Goal: Transaction & Acquisition: Purchase product/service

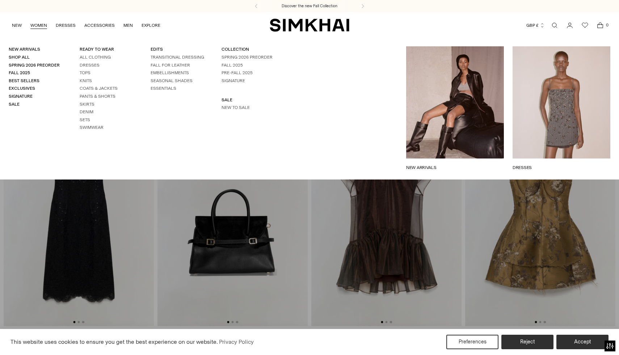
click at [87, 76] on ul "All Clothing Dresses Tops Knits Coats & Jackets Pants & Shorts Skirts Denim Set…" at bounding box center [107, 92] width 54 height 76
click at [87, 73] on link "Tops" at bounding box center [85, 72] width 11 height 5
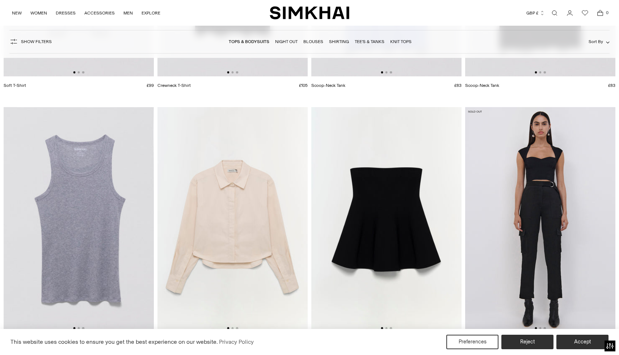
scroll to position [6654, 0]
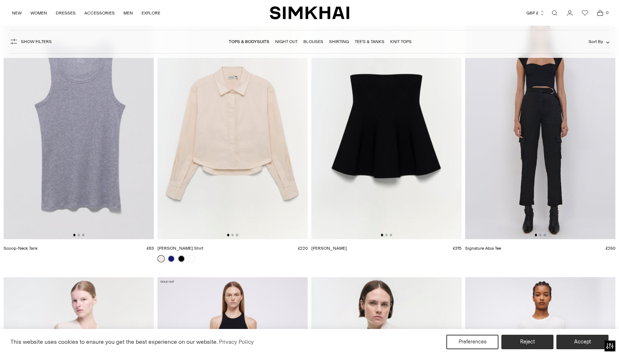
click at [425, 166] on img at bounding box center [386, 127] width 150 height 226
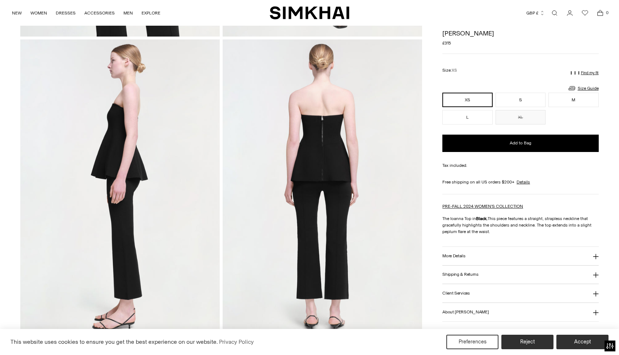
scroll to position [122, 0]
